Goal: Information Seeking & Learning: Learn about a topic

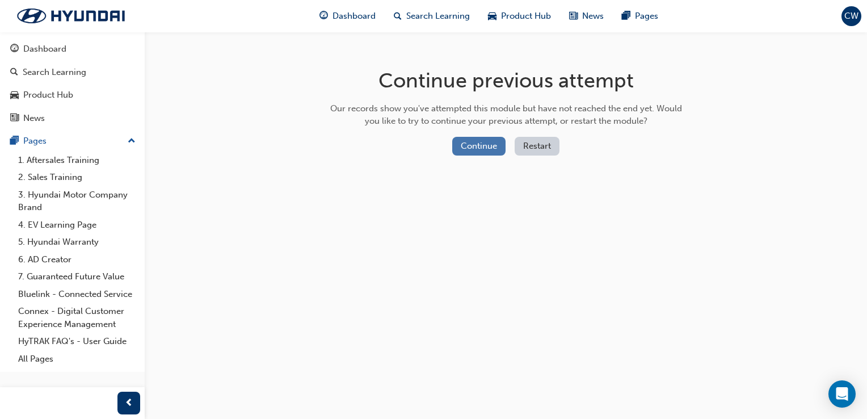
click at [470, 142] on button "Continue" at bounding box center [478, 146] width 53 height 19
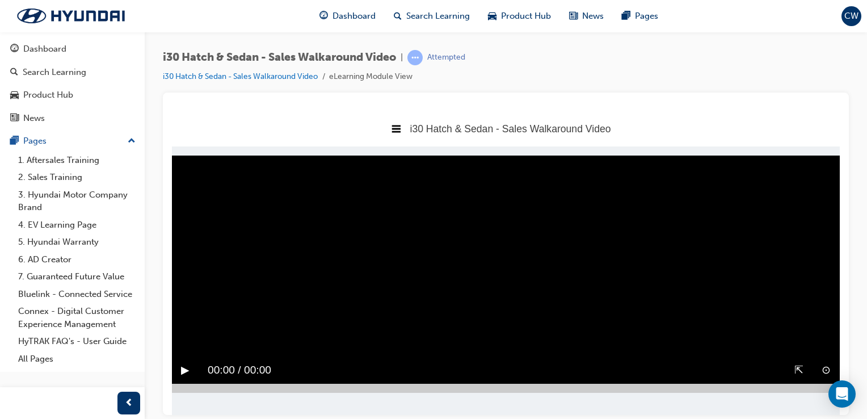
click at [185, 370] on button "▶︎" at bounding box center [185, 370] width 9 height 18
click at [345, 18] on span "Dashboard" at bounding box center [353, 16] width 43 height 13
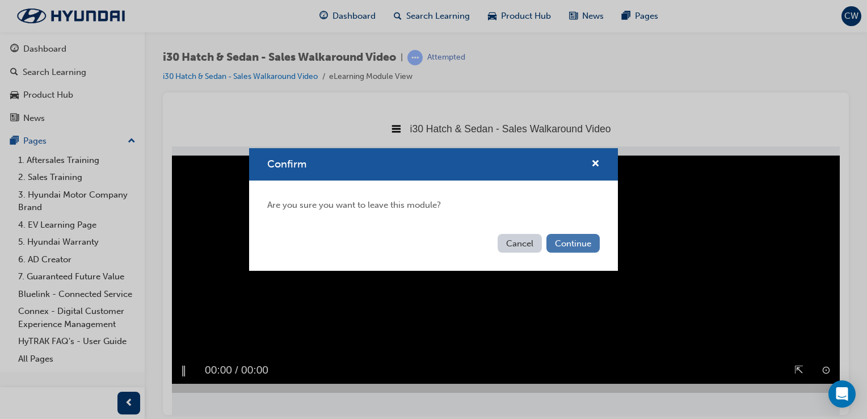
click at [565, 237] on button "Continue" at bounding box center [572, 243] width 53 height 19
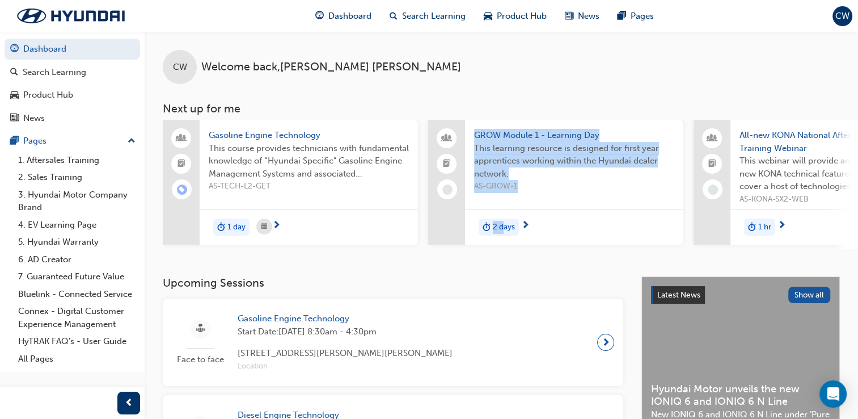
drag, startPoint x: 461, startPoint y: 253, endPoint x: 502, endPoint y: 260, distance: 42.0
click at [502, 260] on div "CW Welcome back , [PERSON_NAME] Next up for me Gasoline Engine Technology This …" at bounding box center [501, 154] width 713 height 244
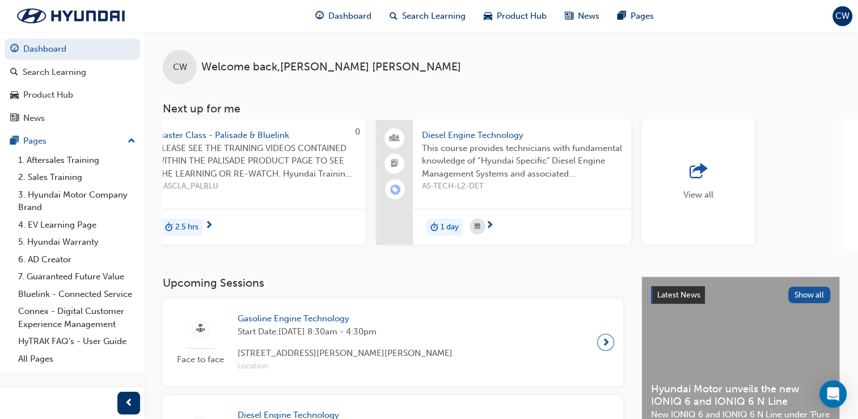
click at [246, 135] on span "Master Class - Palisade & Bluelink" at bounding box center [257, 135] width 200 height 13
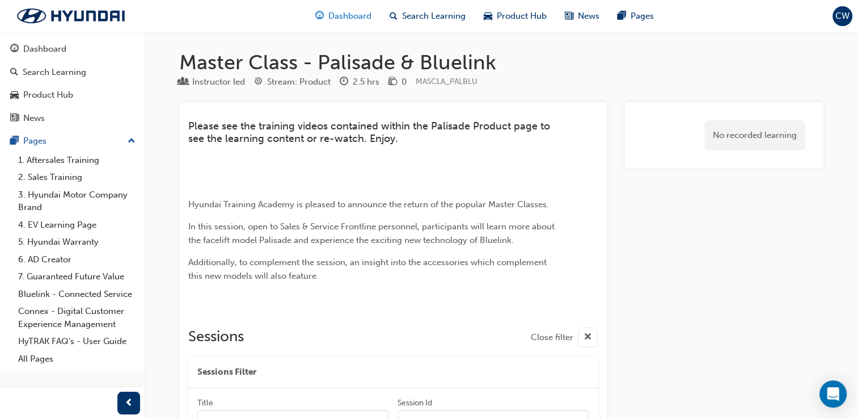
click at [352, 18] on span "Dashboard" at bounding box center [349, 16] width 43 height 13
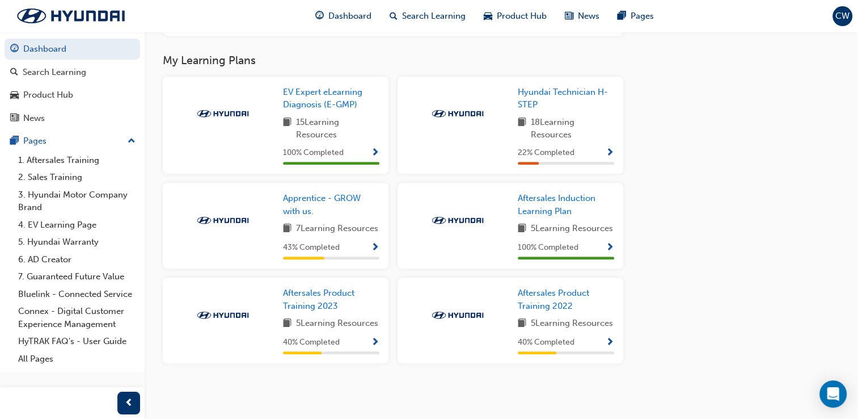
scroll to position [663, 0]
click at [590, 87] on span "Hyundai Technician H-STEP" at bounding box center [563, 98] width 90 height 23
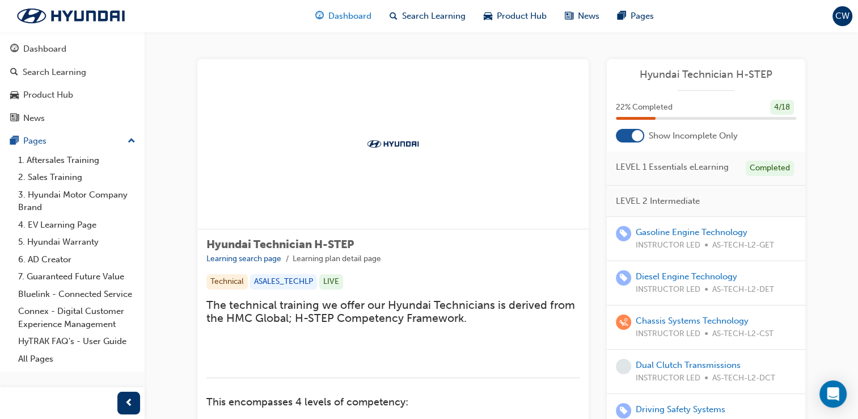
click at [337, 24] on div "Dashboard" at bounding box center [343, 16] width 74 height 23
